Goal: Transaction & Acquisition: Purchase product/service

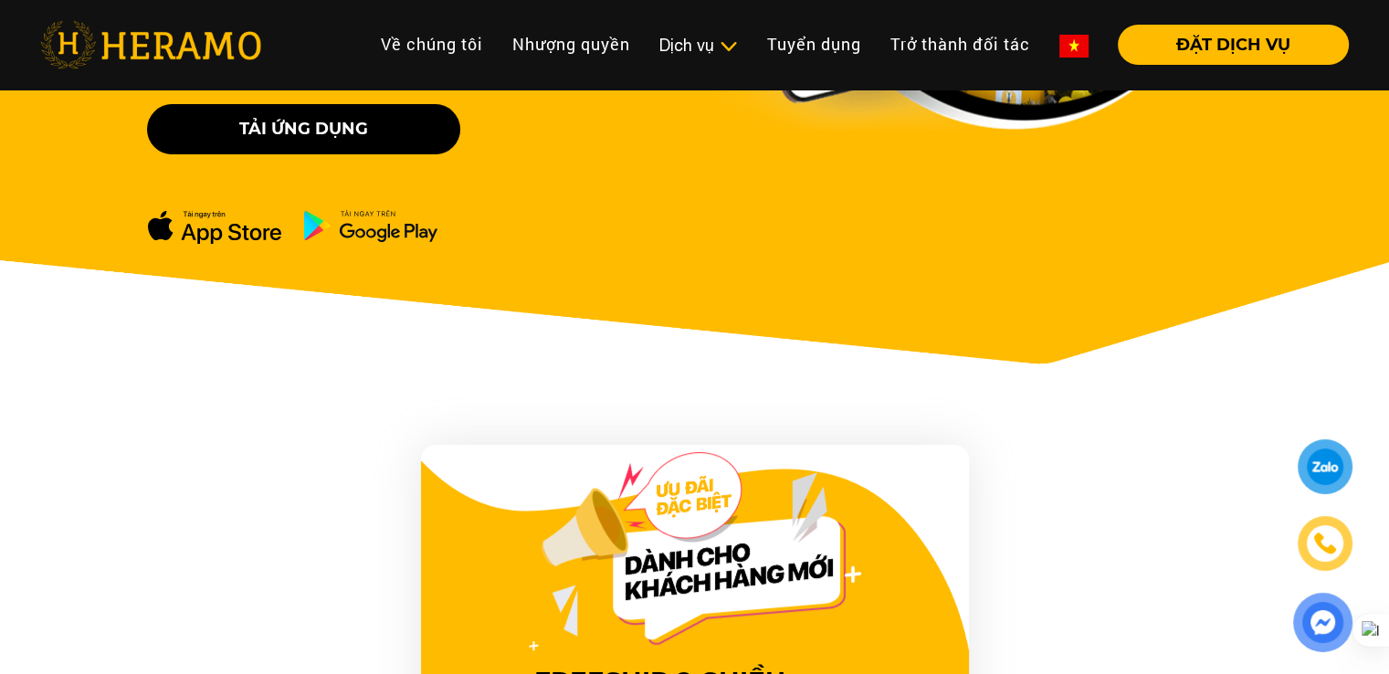
scroll to position [548, 0]
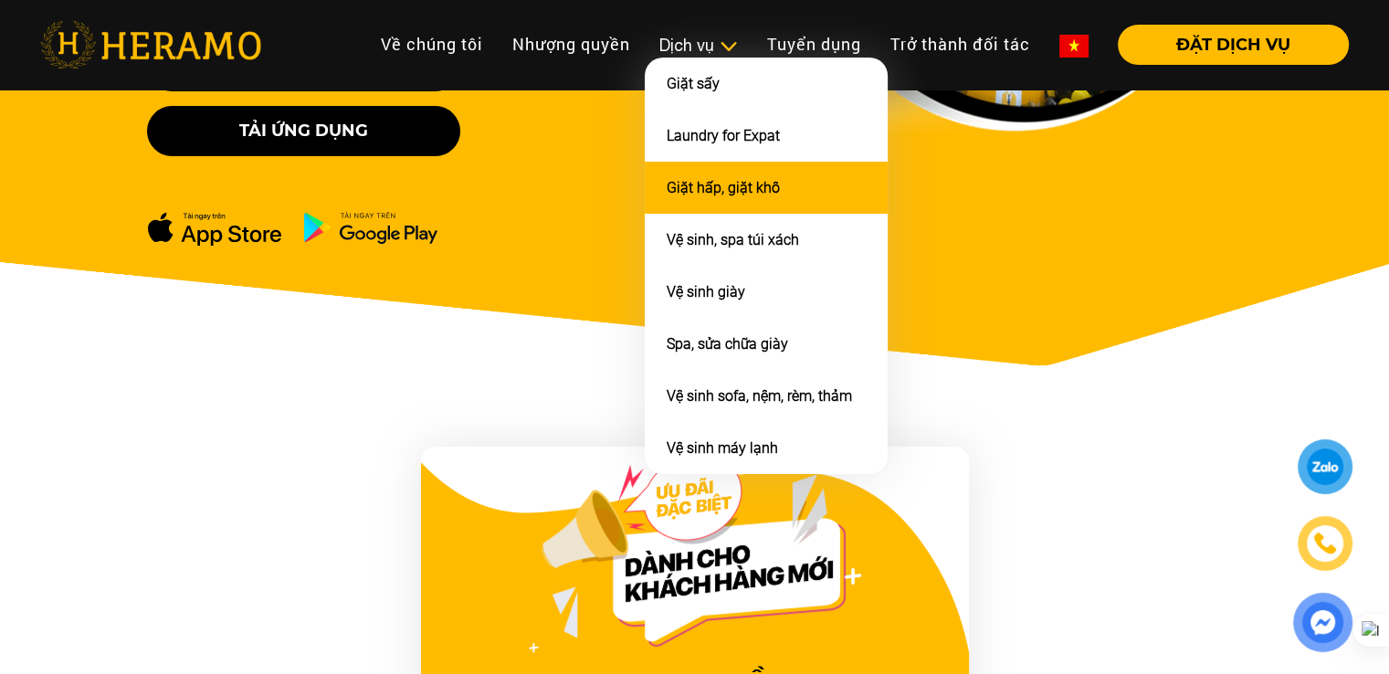
click at [759, 190] on link "Giặt hấp, giặt khô" at bounding box center [723, 187] width 113 height 17
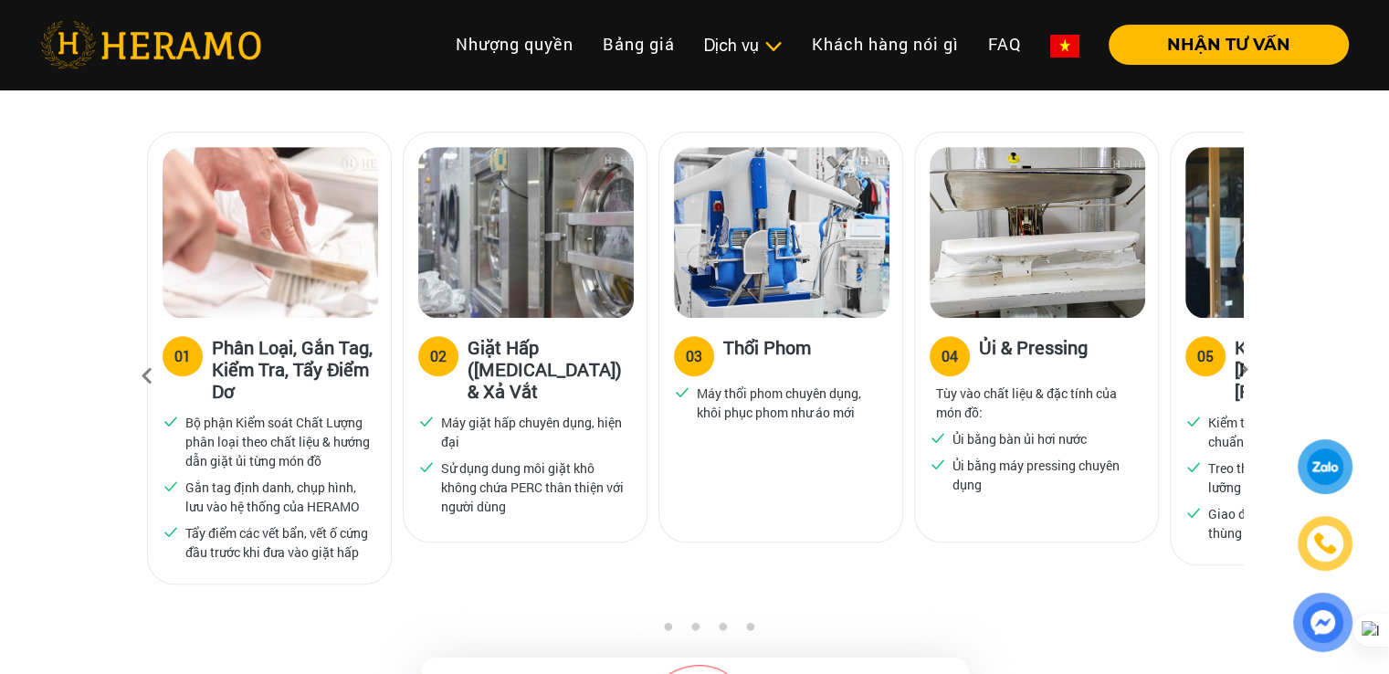
scroll to position [1187, 0]
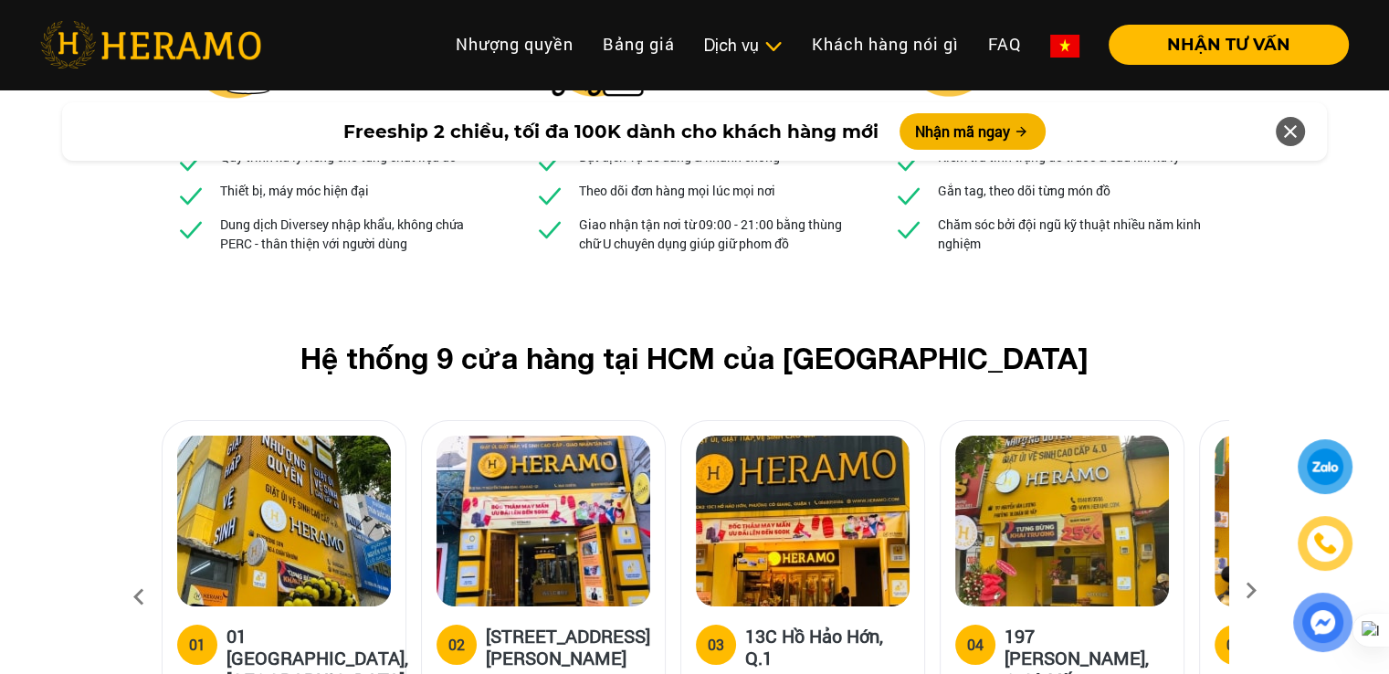
scroll to position [6843, 0]
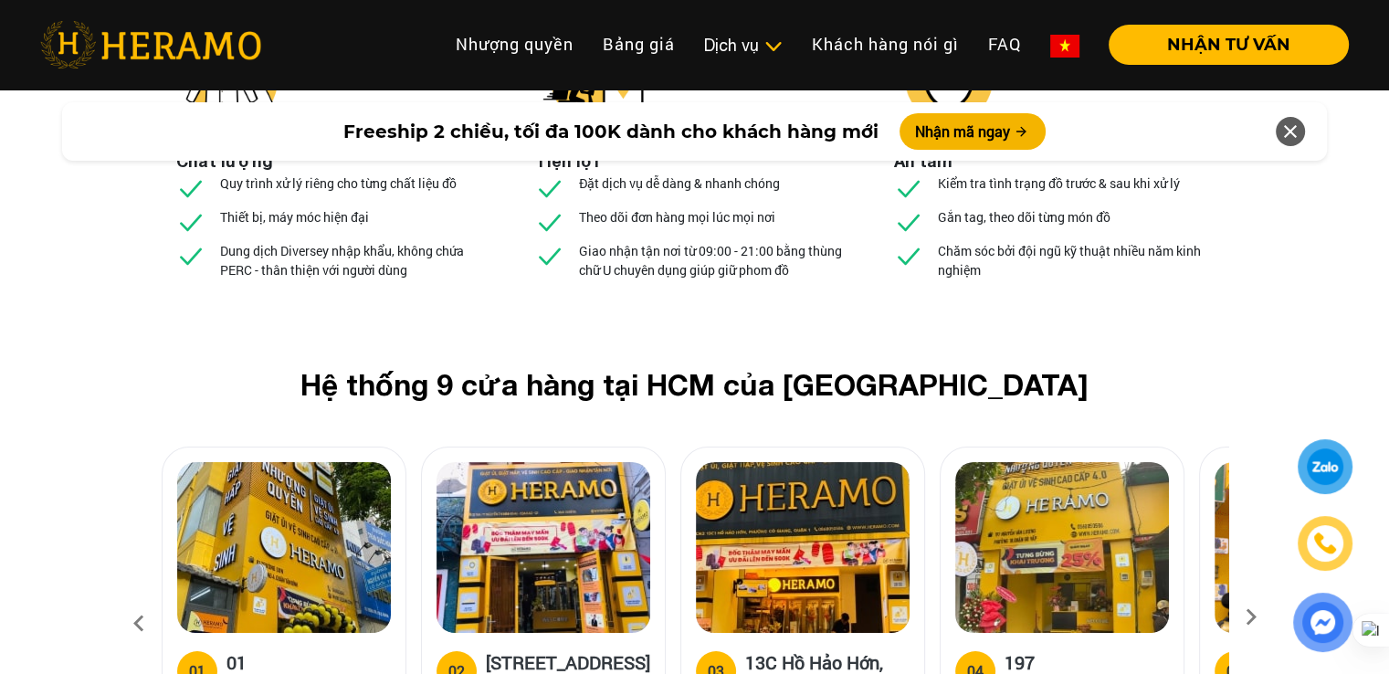
click at [1247, 617] on icon at bounding box center [1251, 623] width 33 height 12
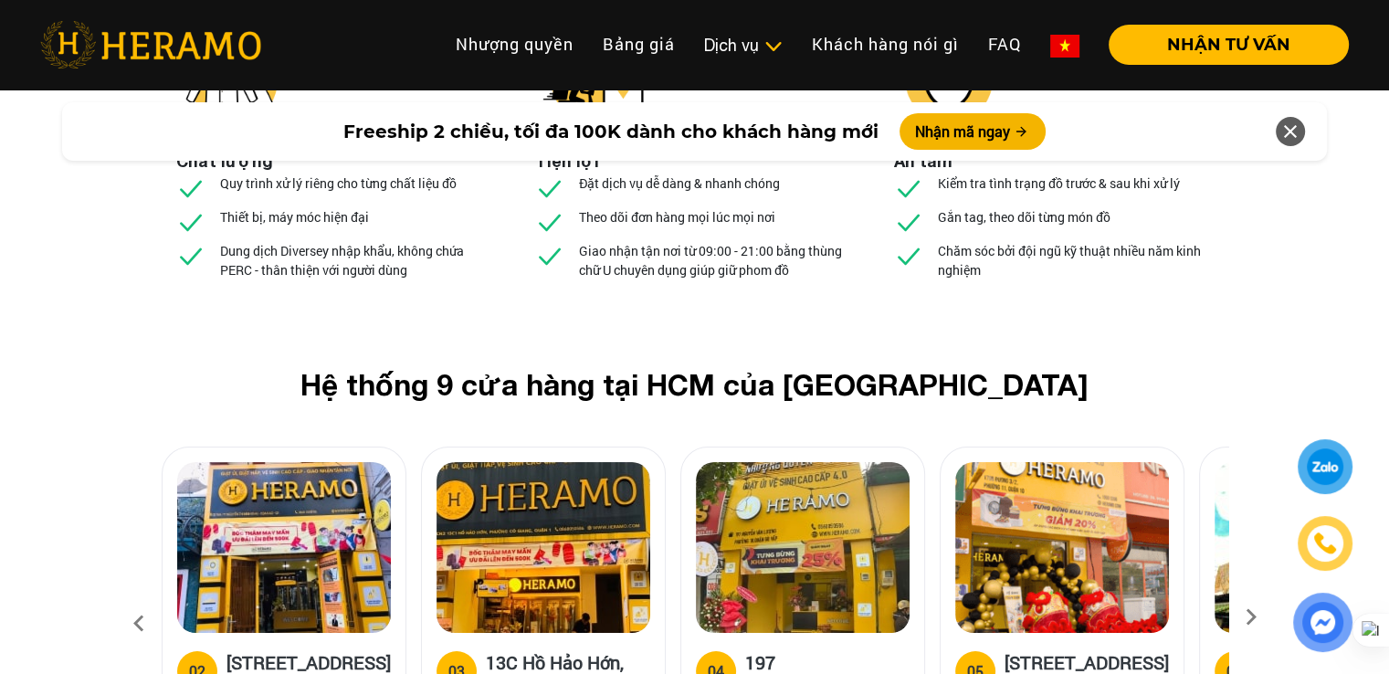
click at [1247, 617] on icon at bounding box center [1251, 623] width 33 height 12
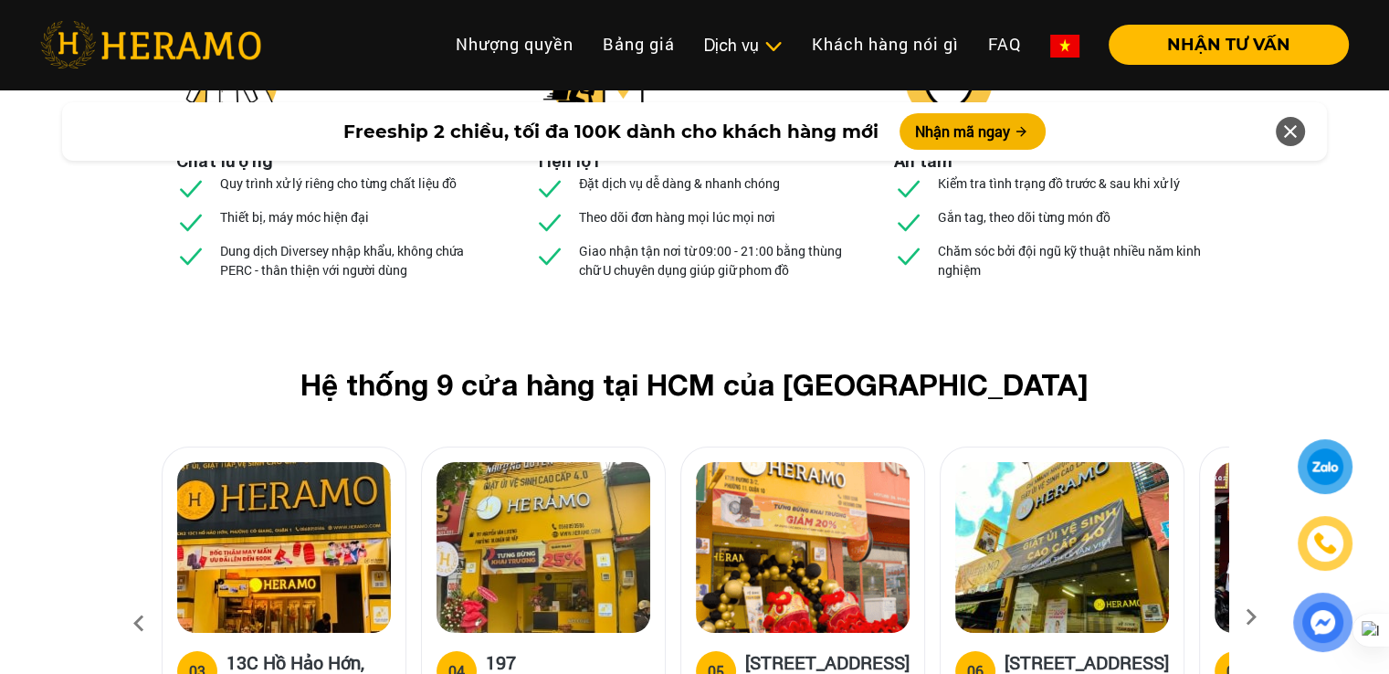
click at [1247, 617] on icon at bounding box center [1251, 623] width 33 height 12
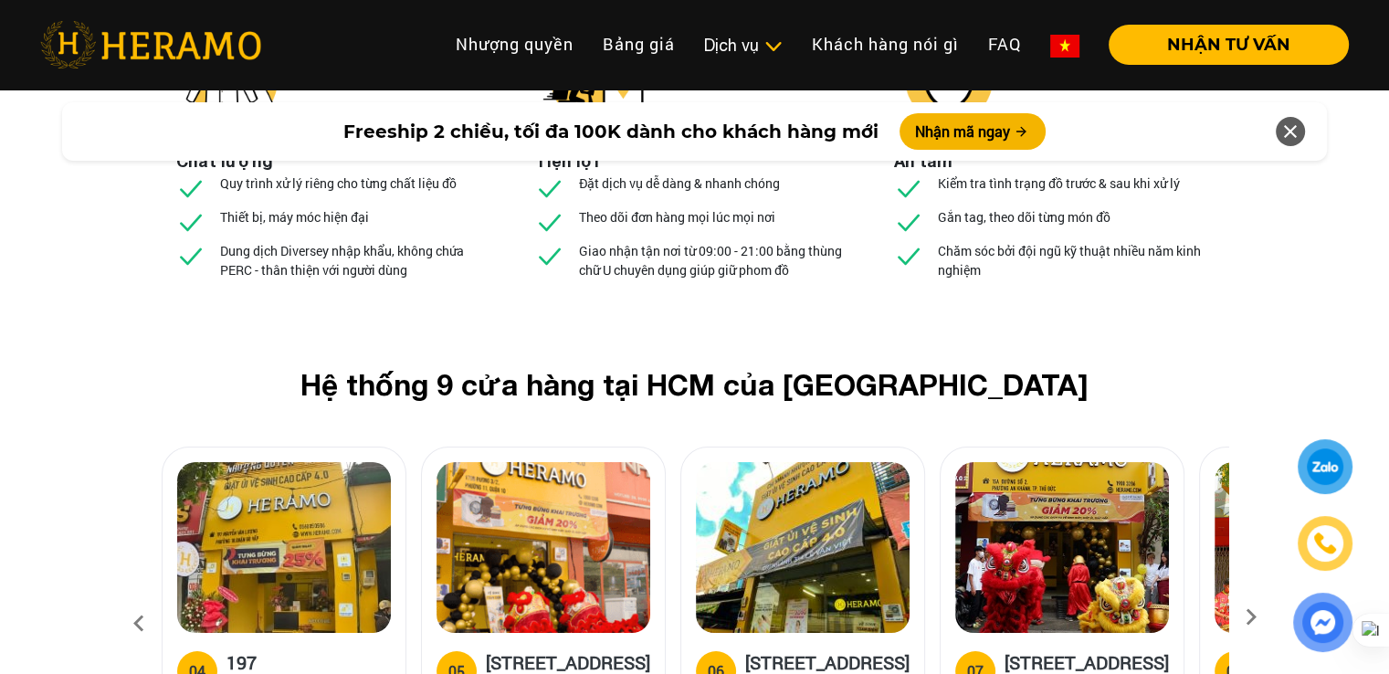
click at [1247, 617] on icon at bounding box center [1251, 623] width 33 height 12
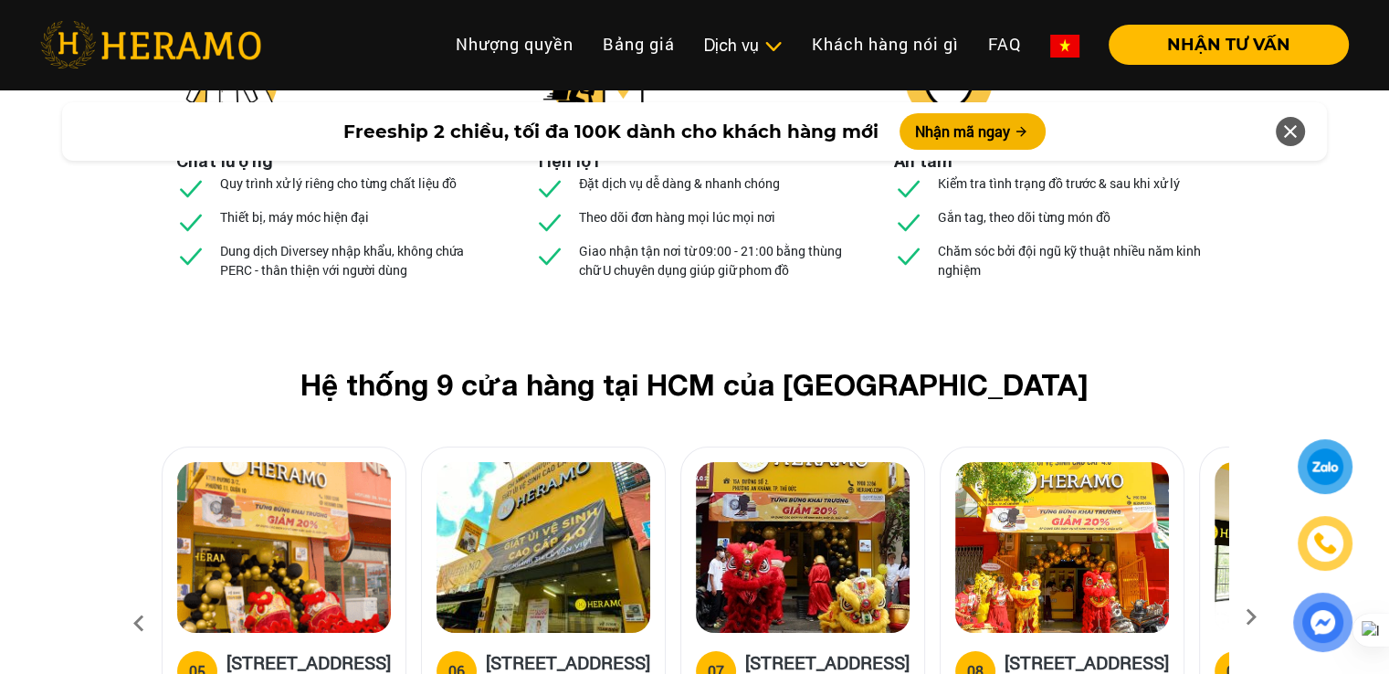
click at [1247, 617] on icon at bounding box center [1251, 623] width 33 height 12
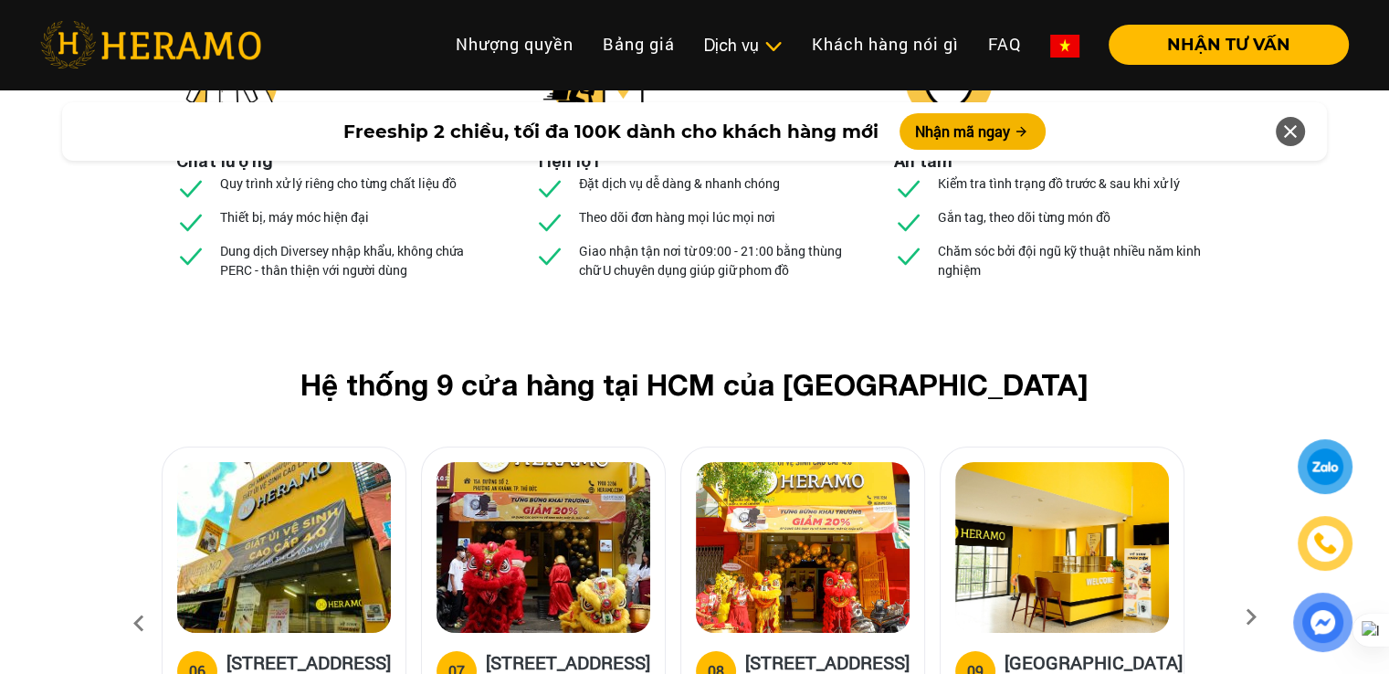
click at [1247, 617] on icon at bounding box center [1251, 623] width 33 height 12
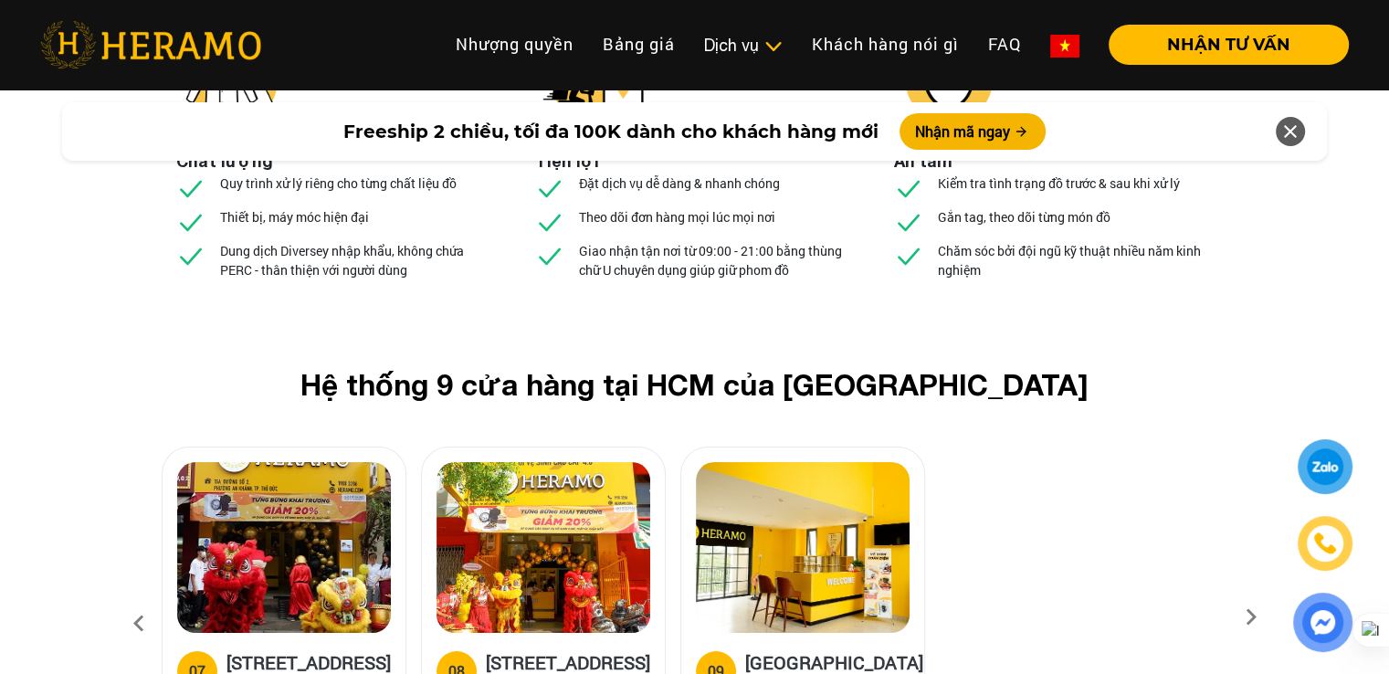
click at [1247, 617] on icon at bounding box center [1251, 623] width 33 height 12
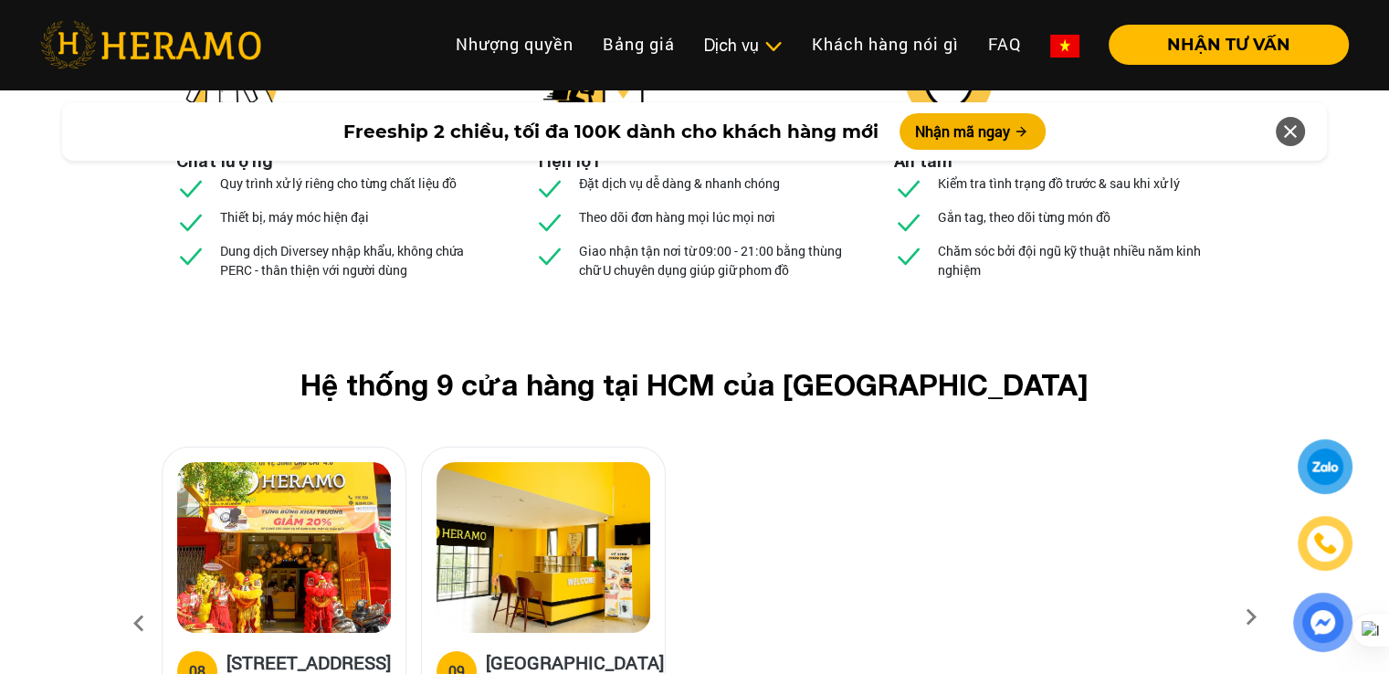
click at [1247, 617] on icon at bounding box center [1251, 623] width 33 height 12
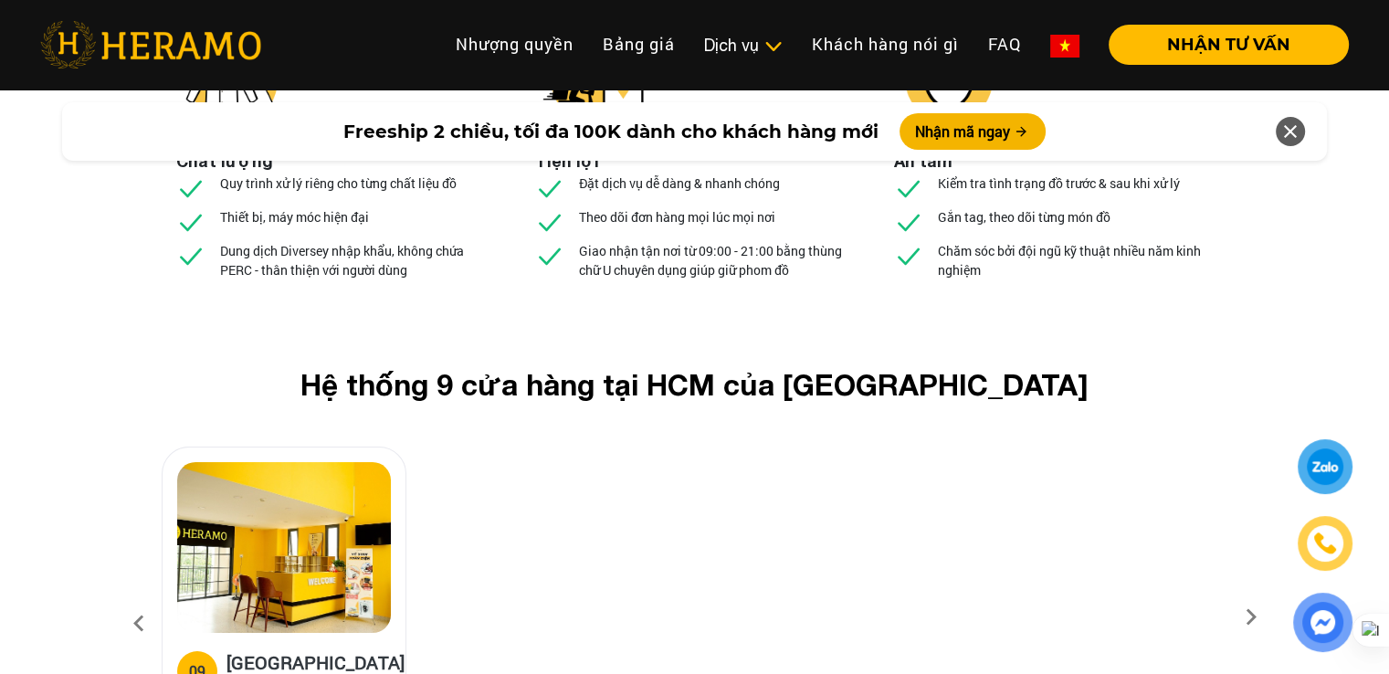
click at [1247, 617] on icon at bounding box center [1251, 623] width 33 height 12
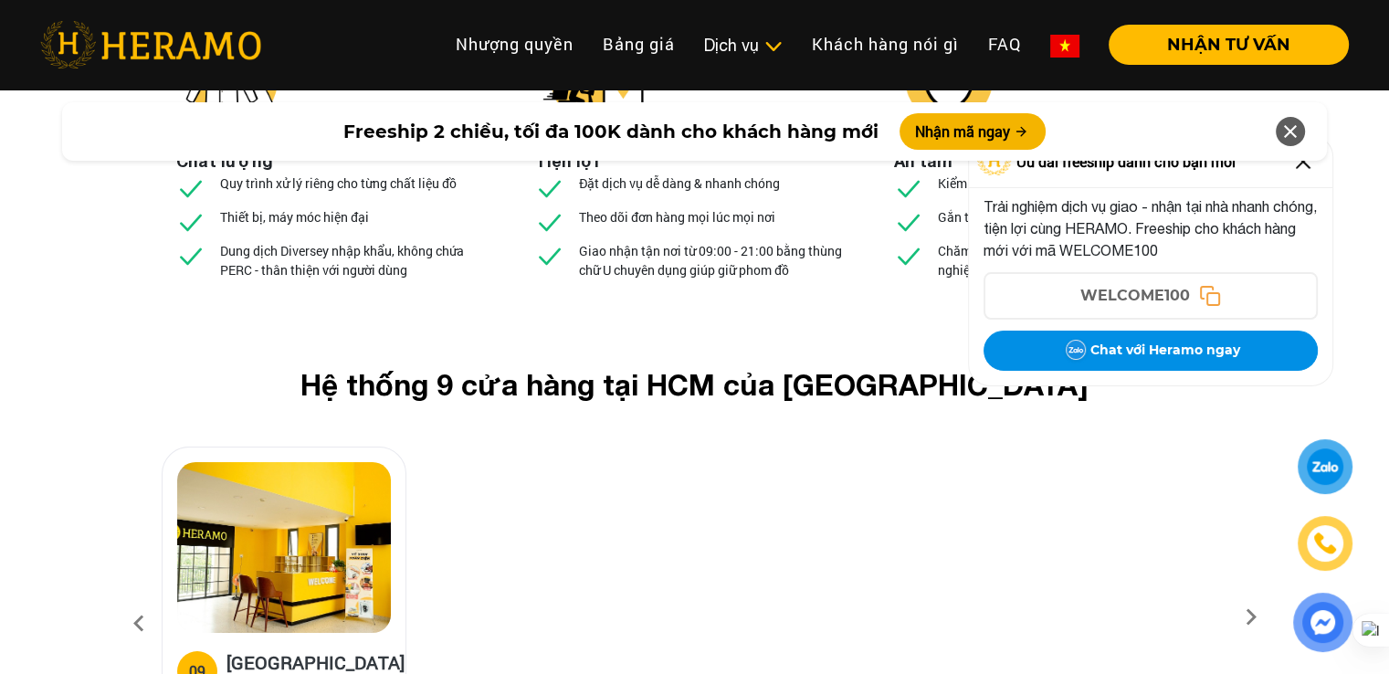
click at [138, 599] on icon at bounding box center [138, 623] width 33 height 49
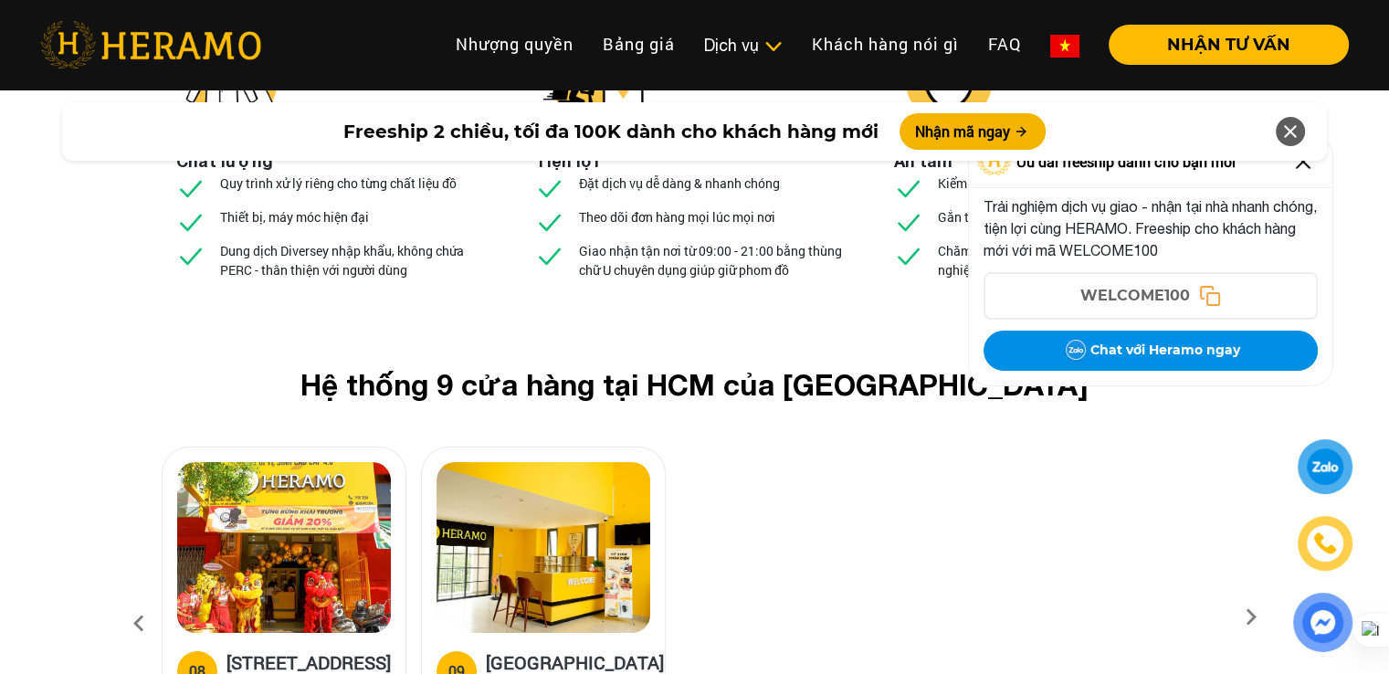
click at [136, 599] on icon at bounding box center [138, 623] width 33 height 49
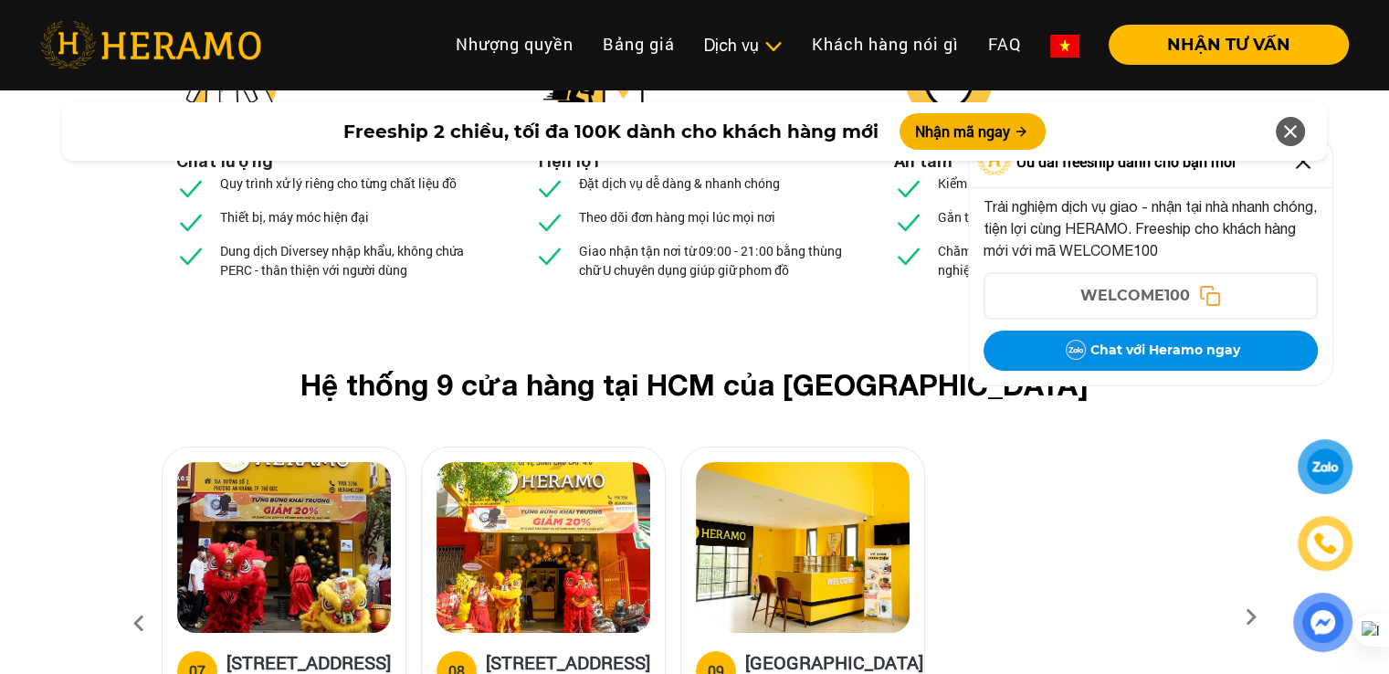
click at [136, 599] on icon at bounding box center [138, 623] width 33 height 49
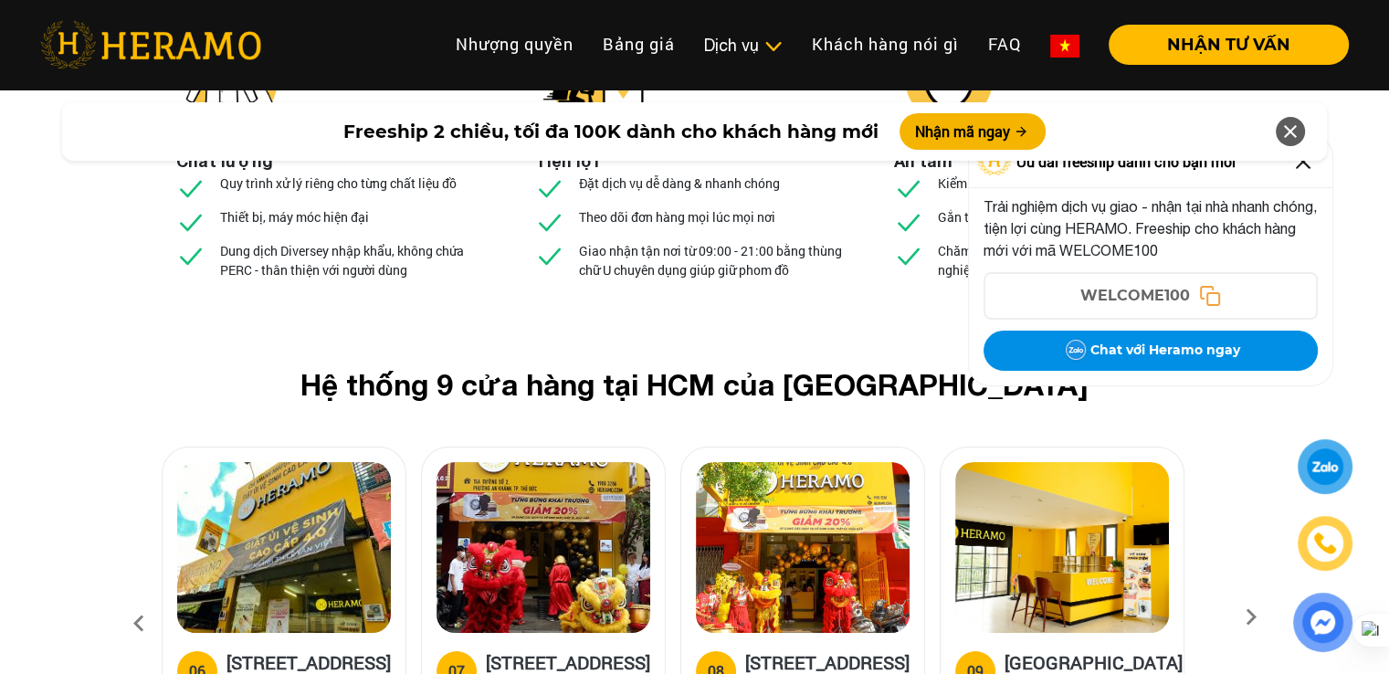
click at [136, 599] on icon at bounding box center [138, 623] width 33 height 49
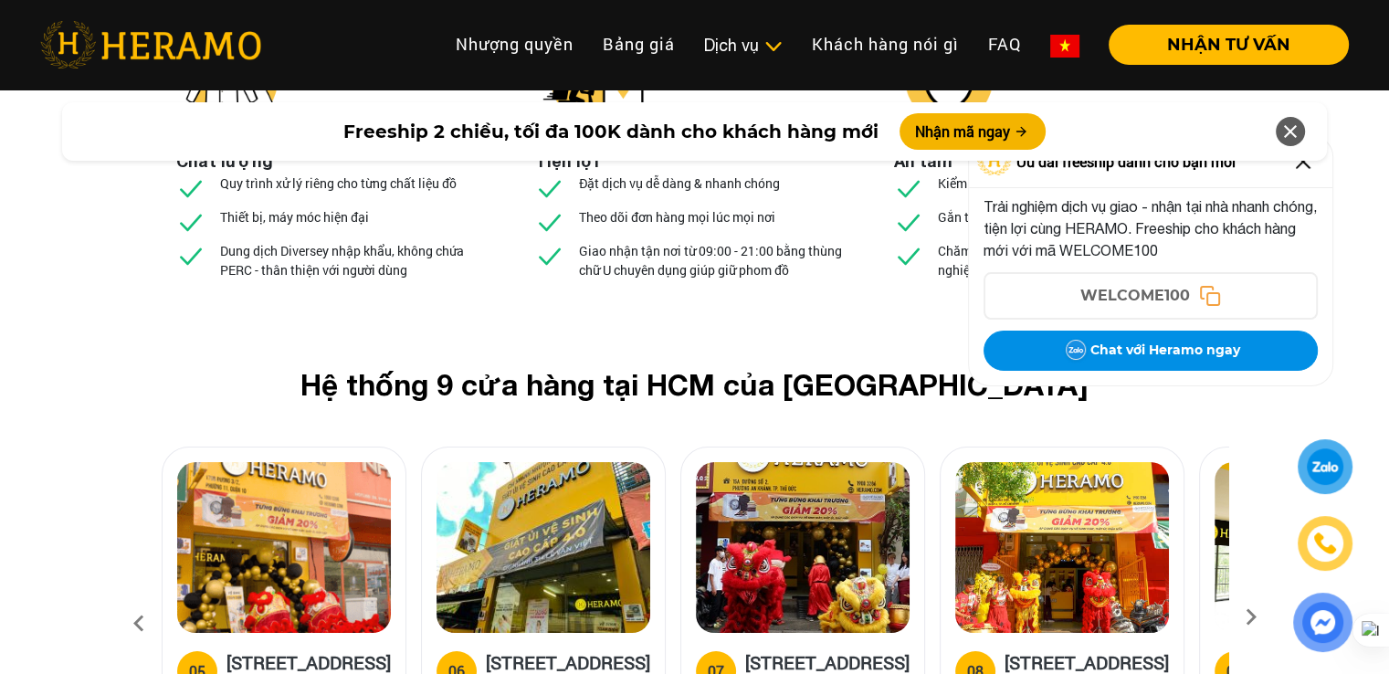
click at [517, 462] on img at bounding box center [544, 547] width 214 height 171
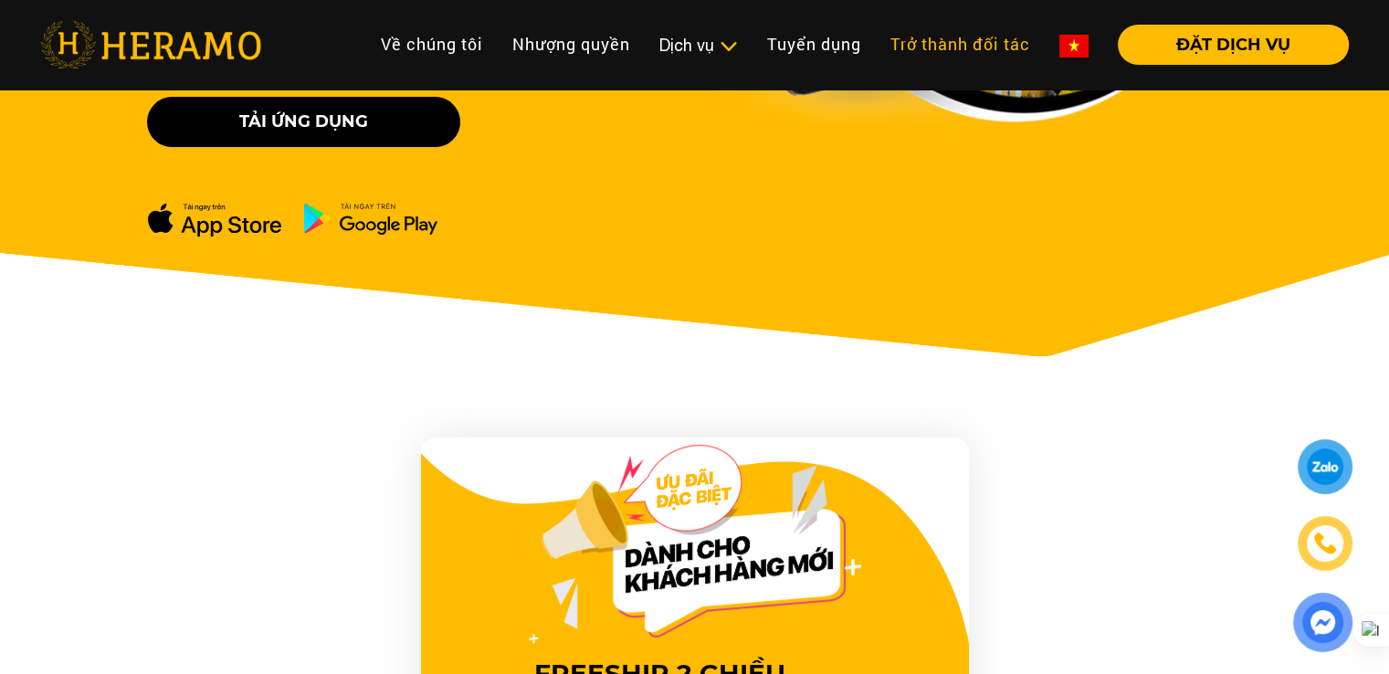
scroll to position [548, 0]
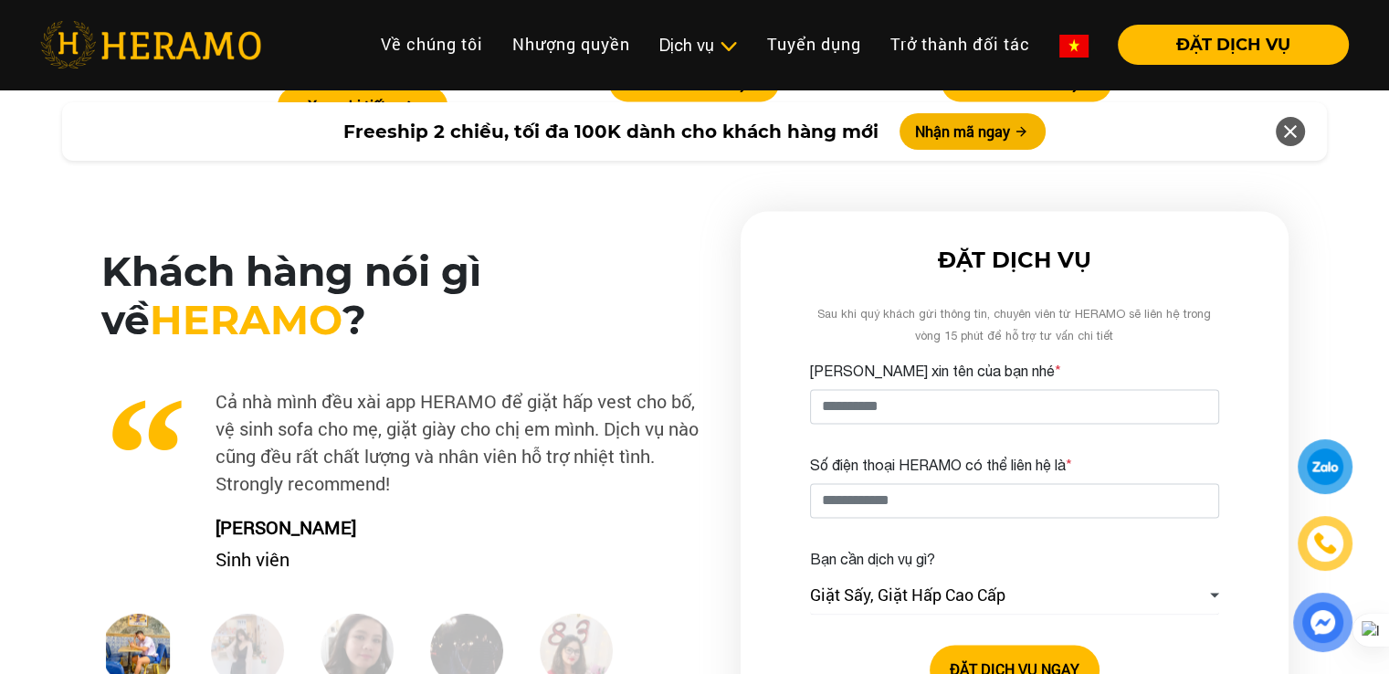
scroll to position [2740, 0]
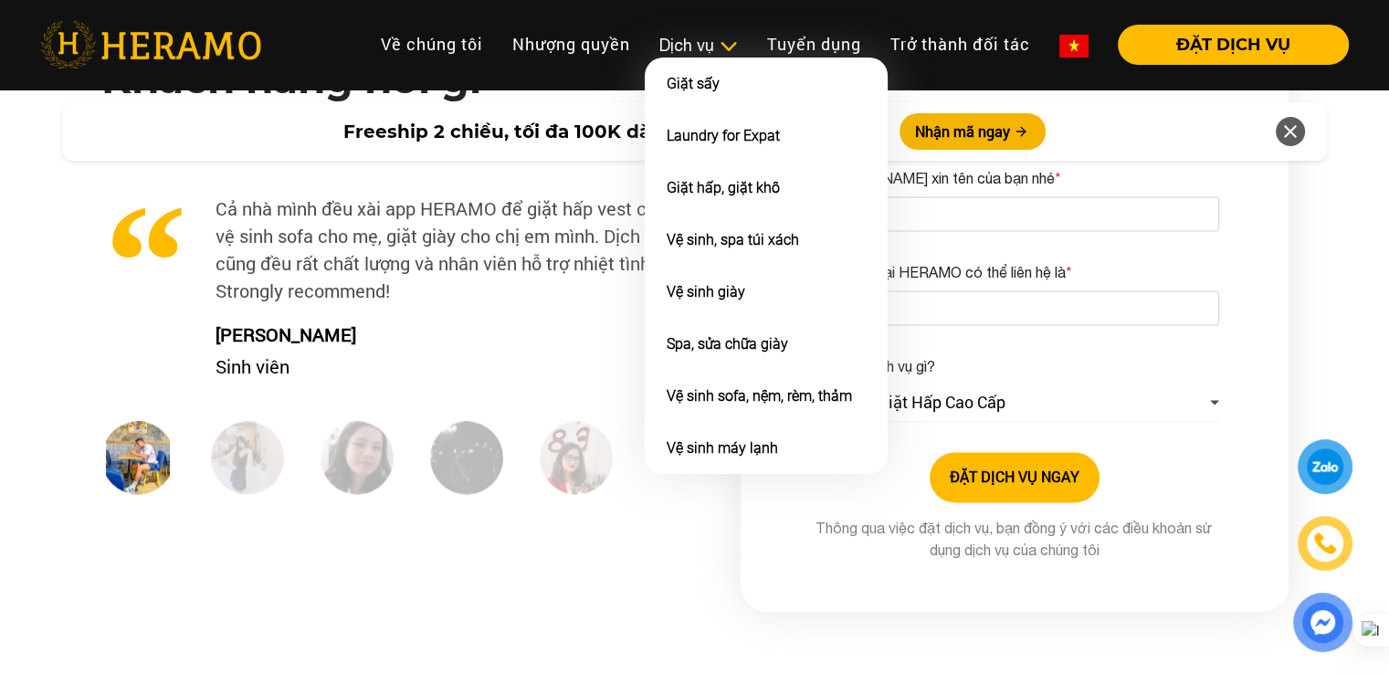
click at [694, 51] on div "Dịch vụ" at bounding box center [698, 45] width 79 height 25
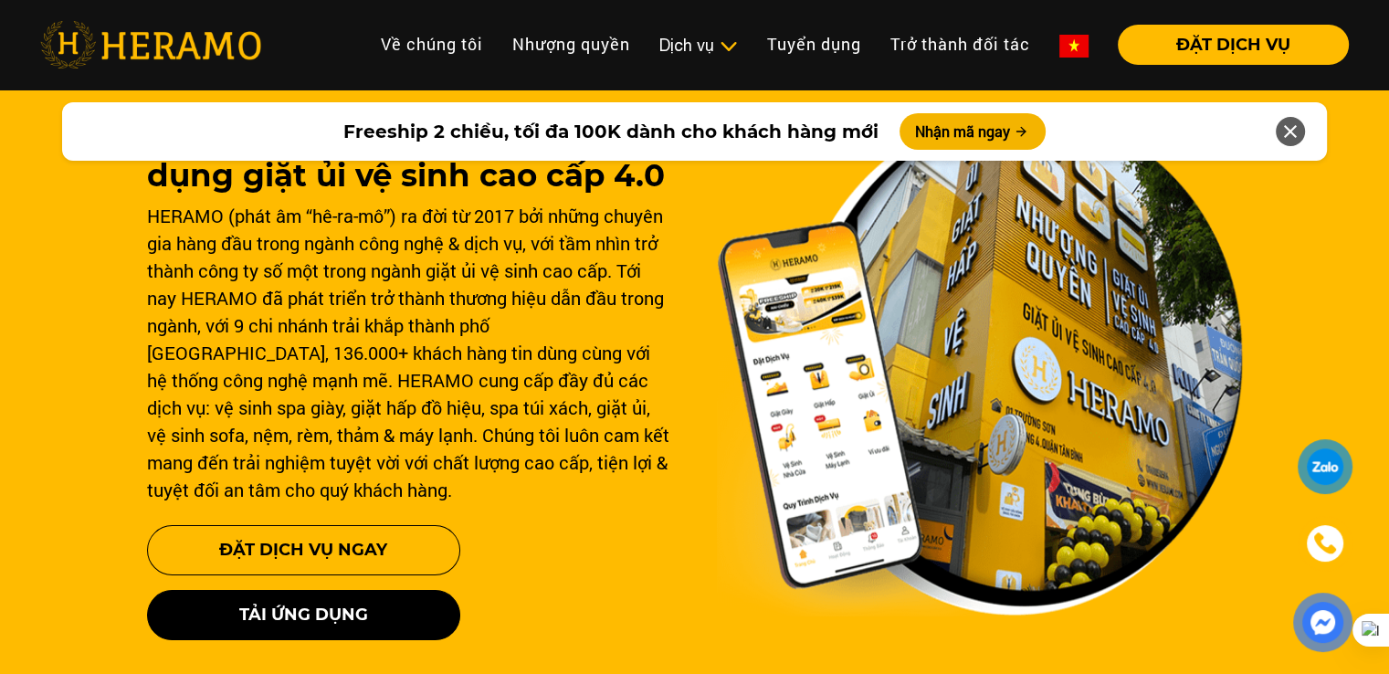
scroll to position [0, 0]
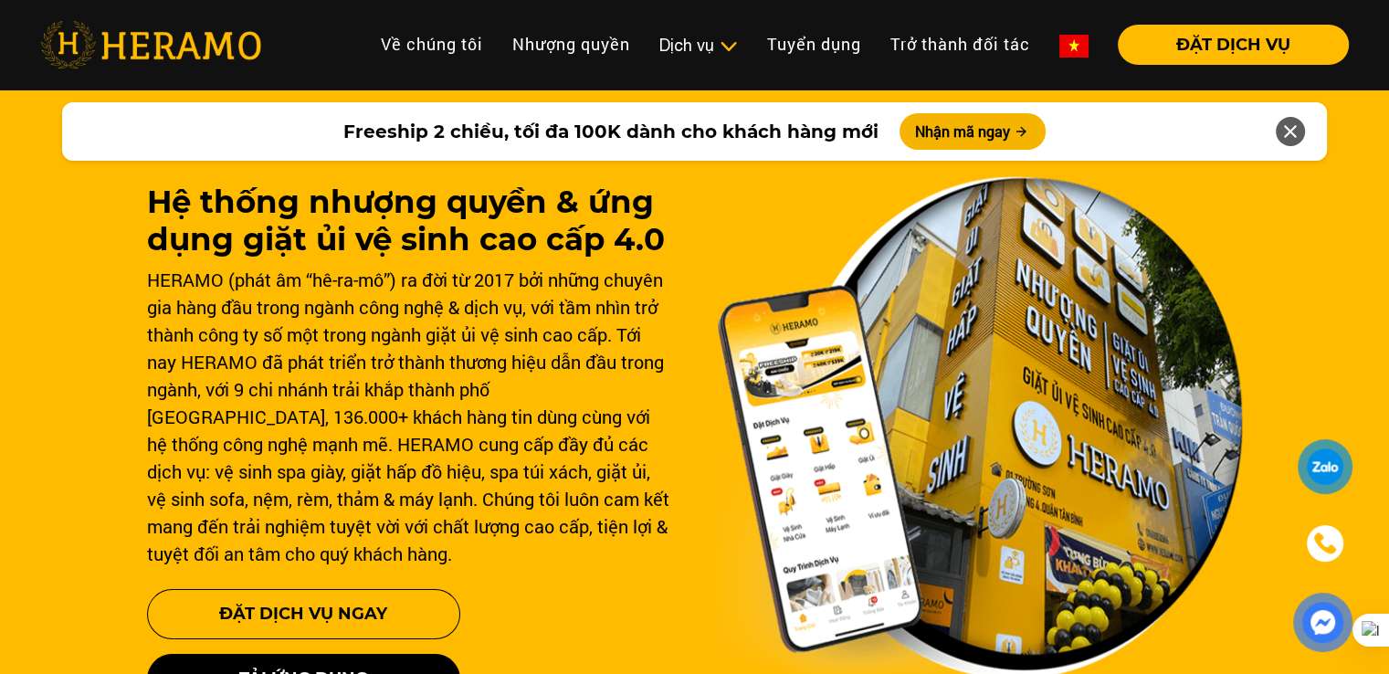
click at [1188, 49] on button "ĐẶT DỊCH VỤ" at bounding box center [1233, 45] width 231 height 40
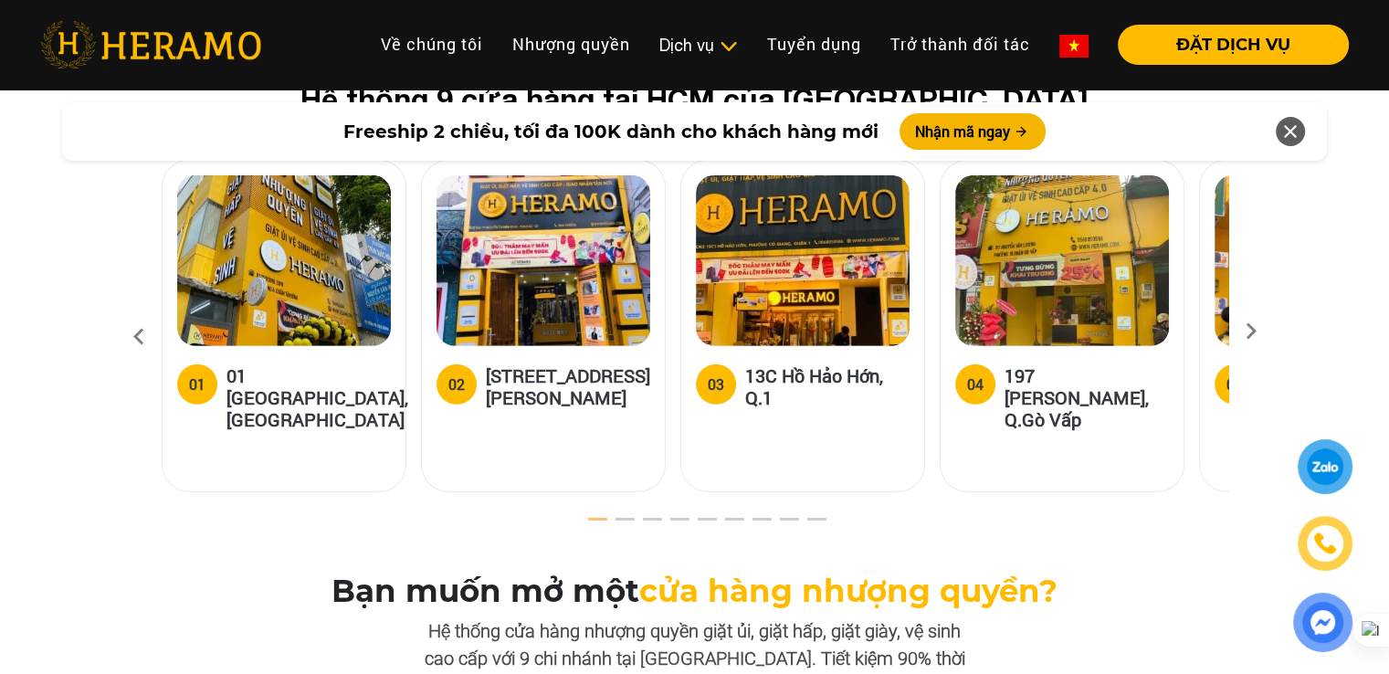
scroll to position [5388, 0]
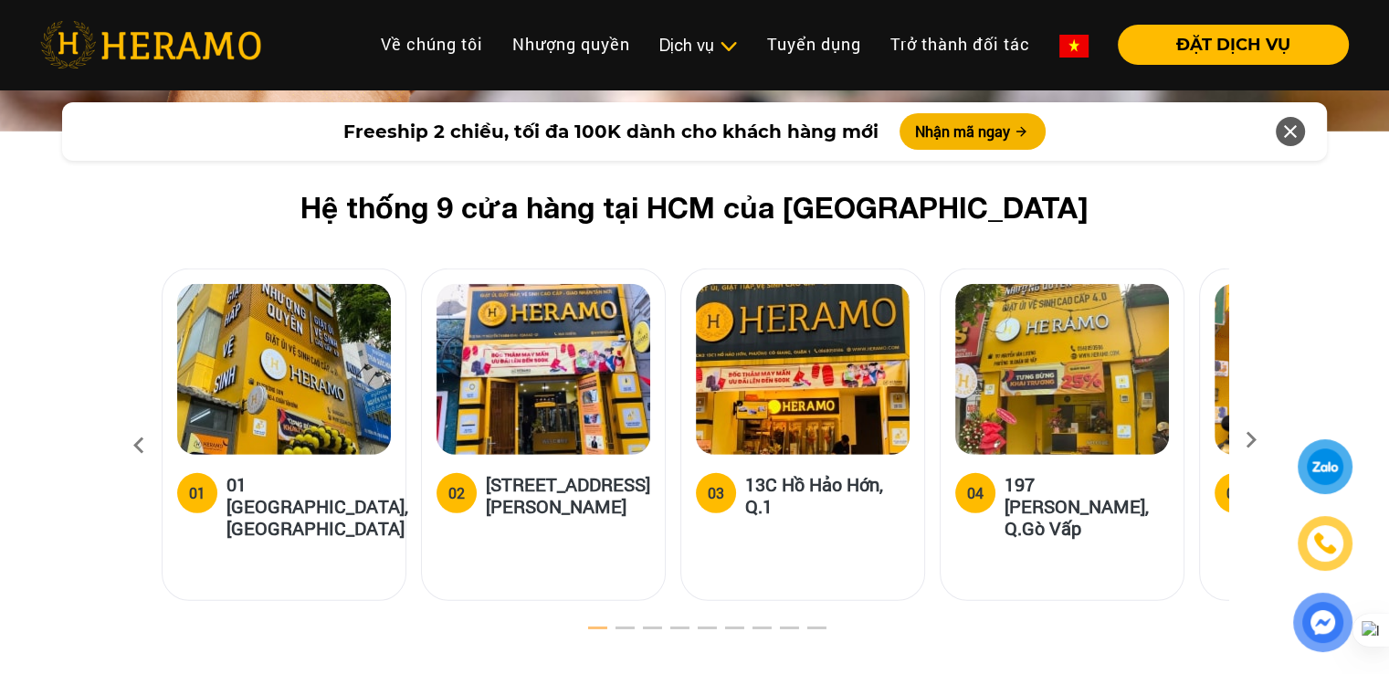
click at [1256, 440] on icon at bounding box center [1251, 446] width 33 height 12
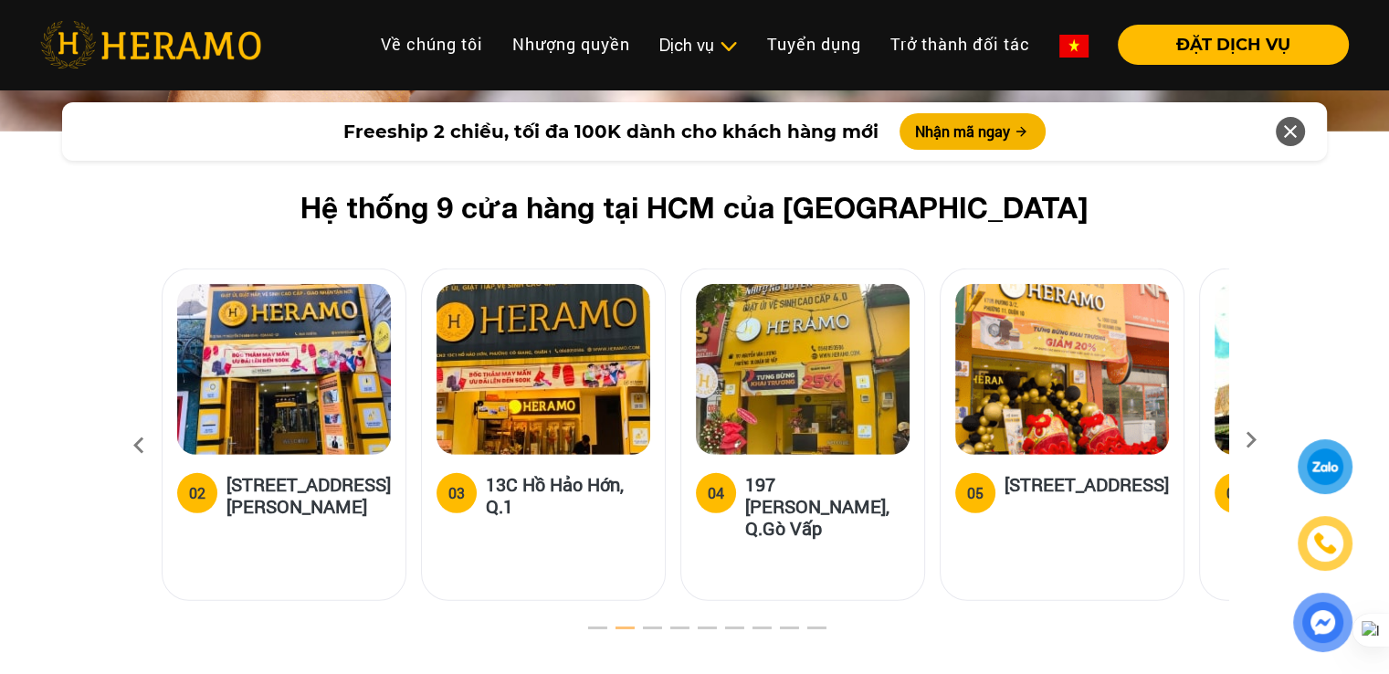
click at [1252, 440] on icon at bounding box center [1251, 446] width 33 height 12
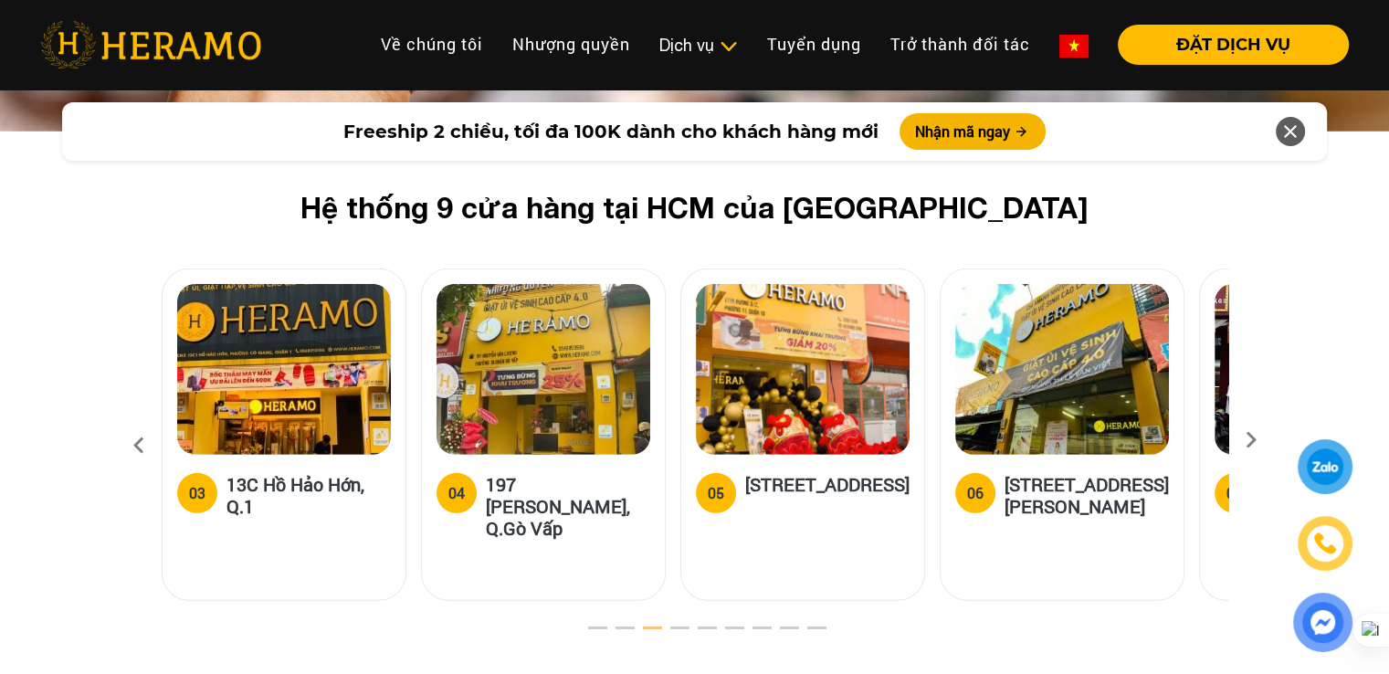
click at [1251, 440] on icon at bounding box center [1251, 446] width 33 height 12
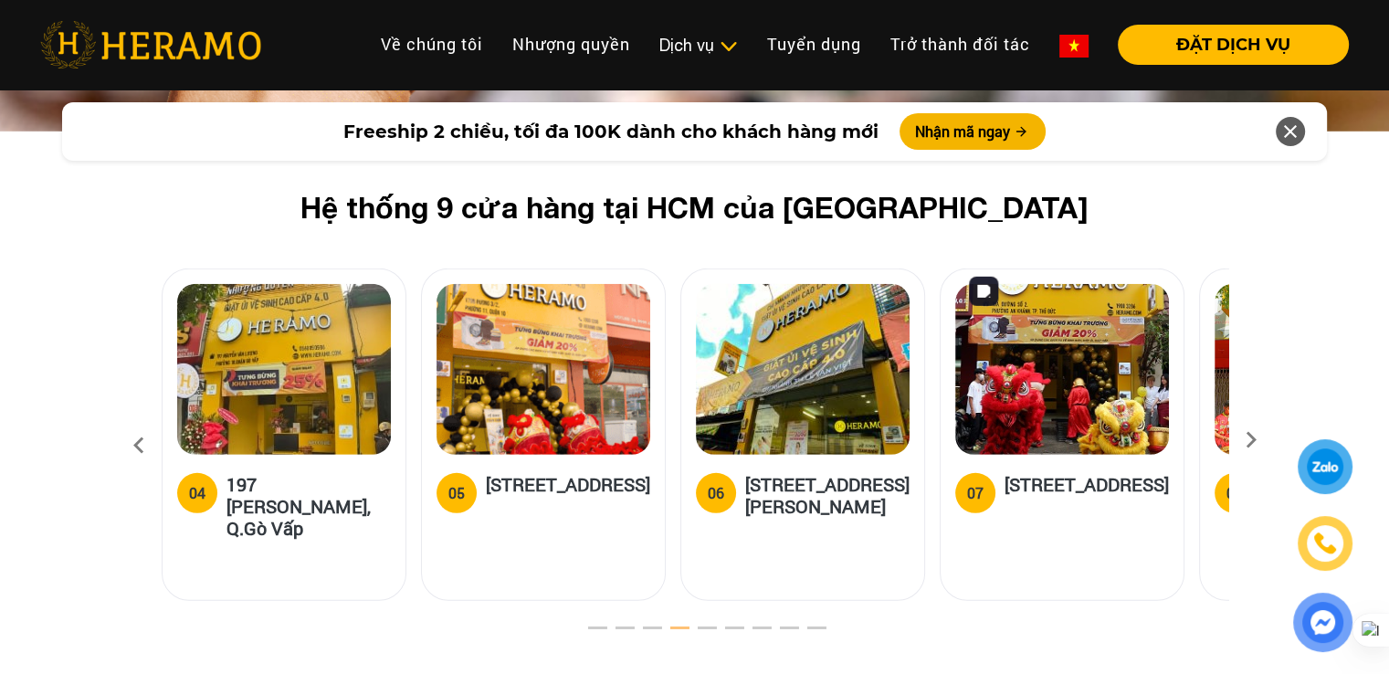
click at [1016, 366] on img at bounding box center [1062, 369] width 214 height 171
